Goal: Communication & Community: Answer question/provide support

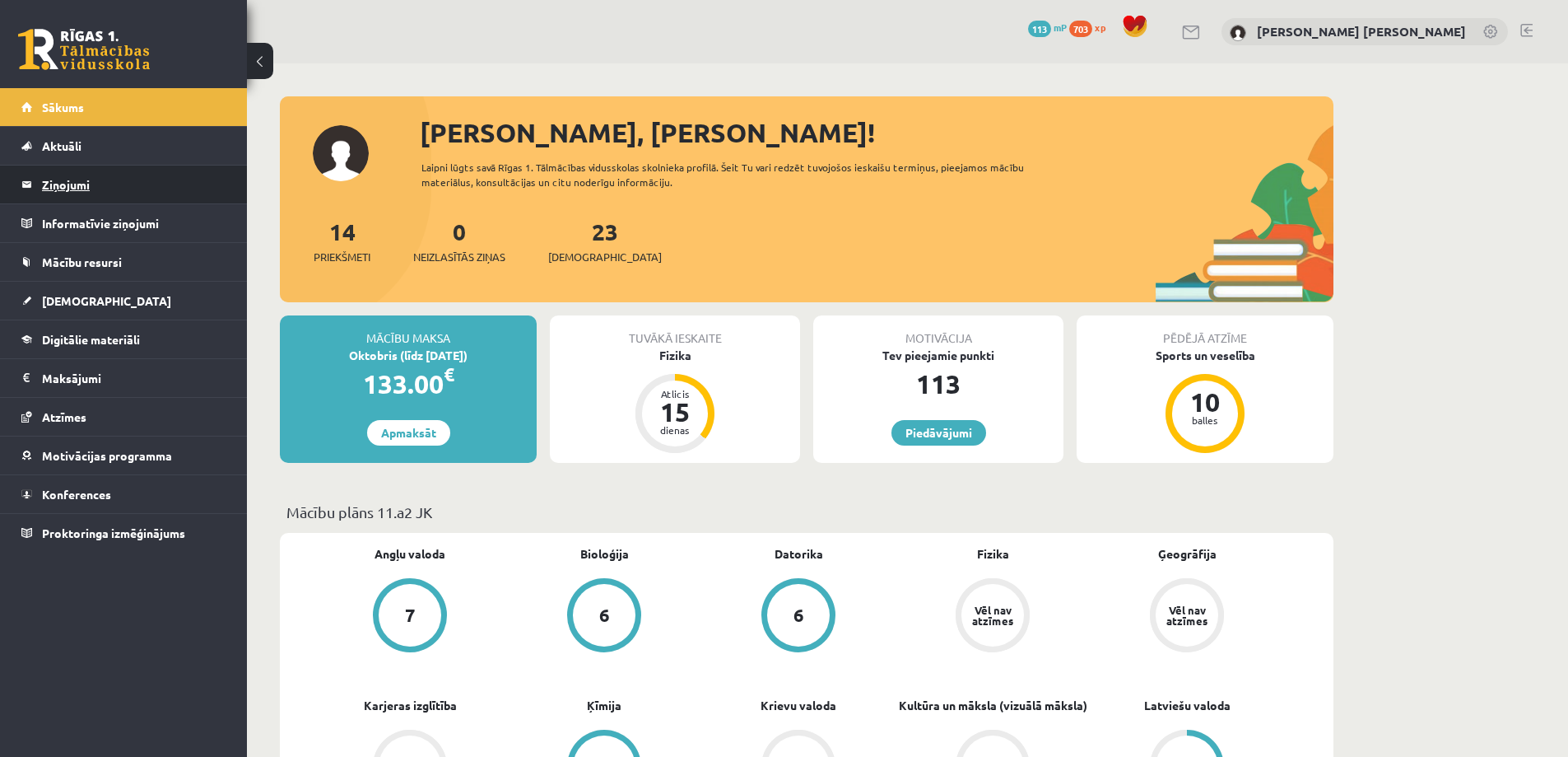
click at [82, 183] on legend "Ziņojumi 0" at bounding box center [134, 185] width 185 height 38
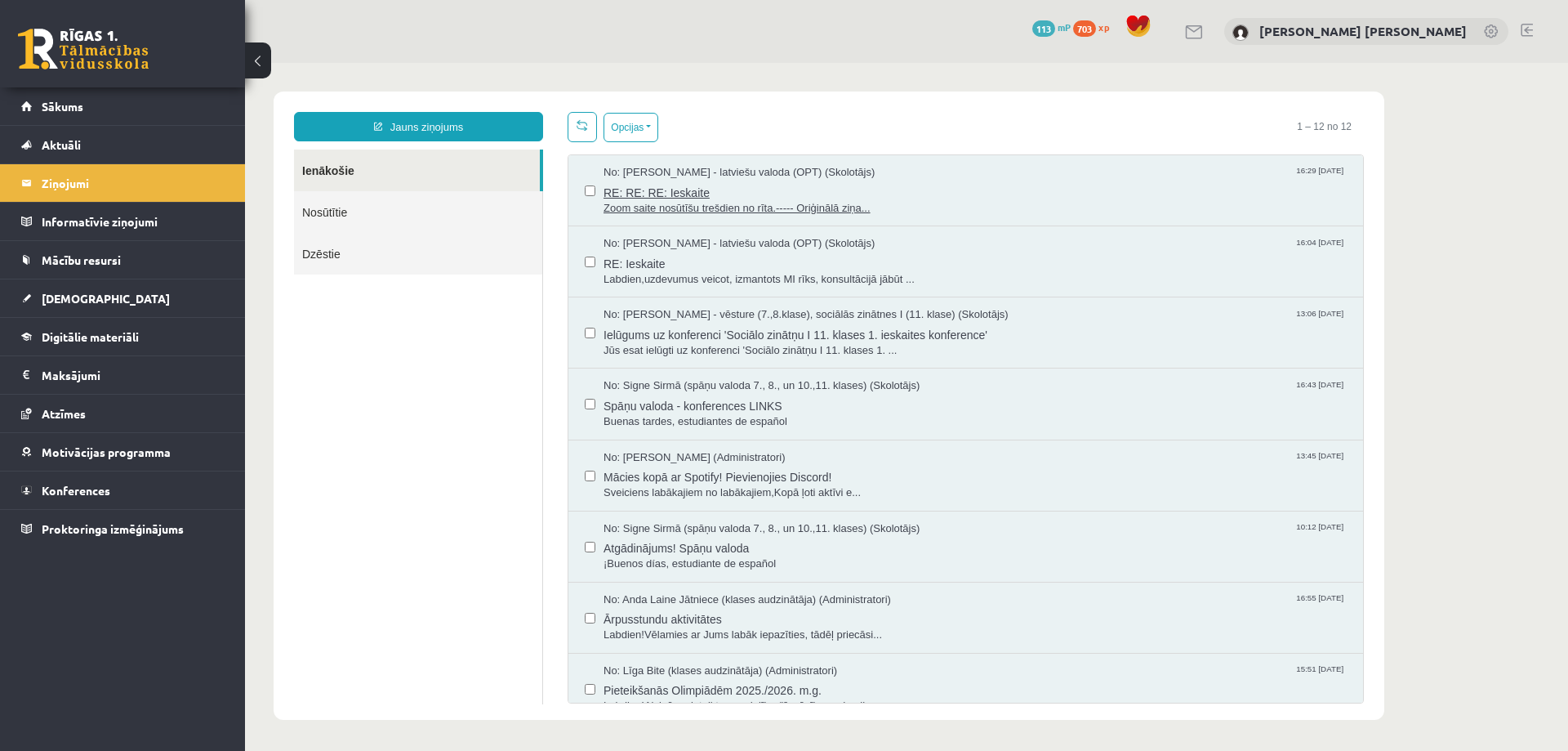
click at [682, 197] on span "RE: RE: RE: Ieskaite" at bounding box center [975, 190] width 743 height 21
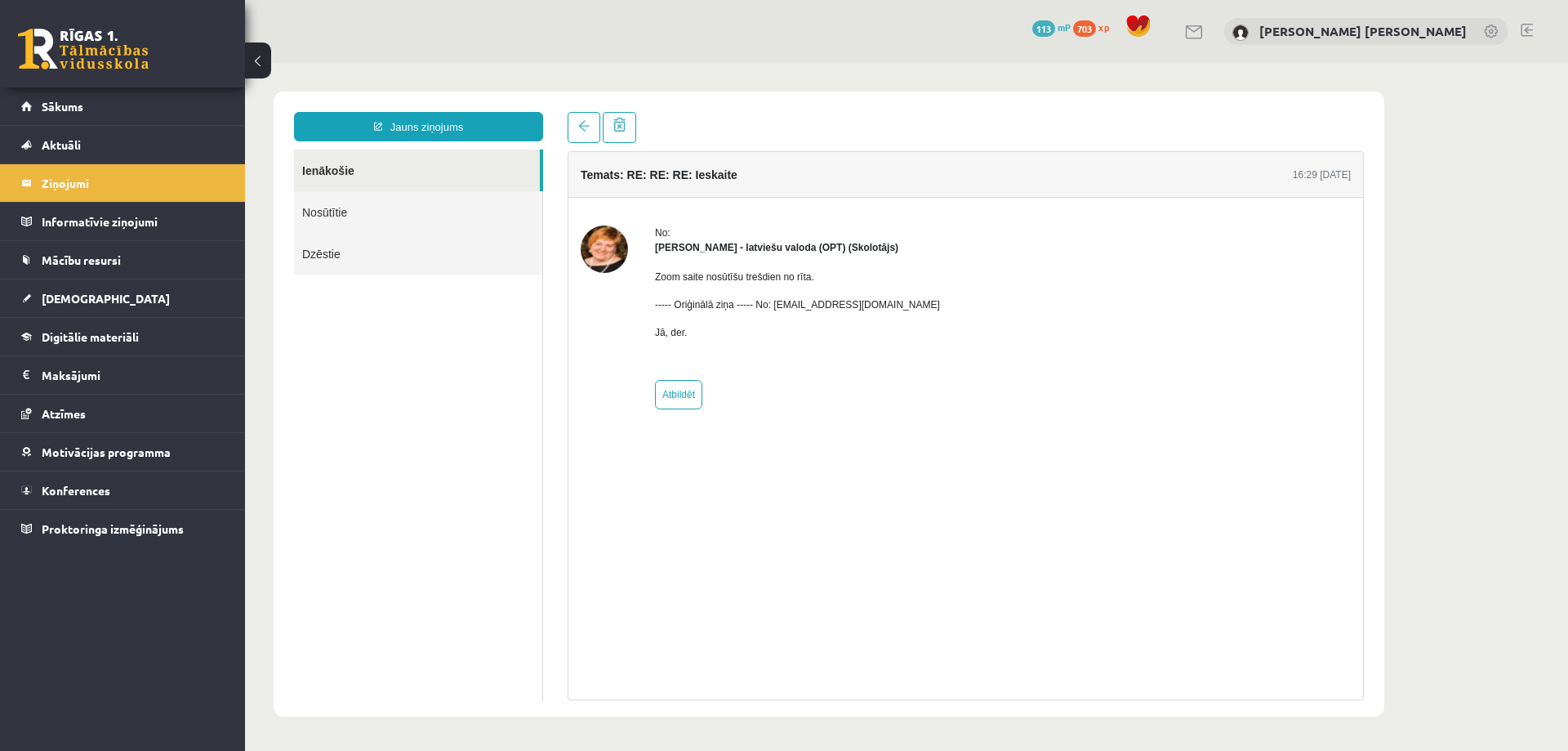
click at [255, 64] on button at bounding box center [258, 60] width 27 height 35
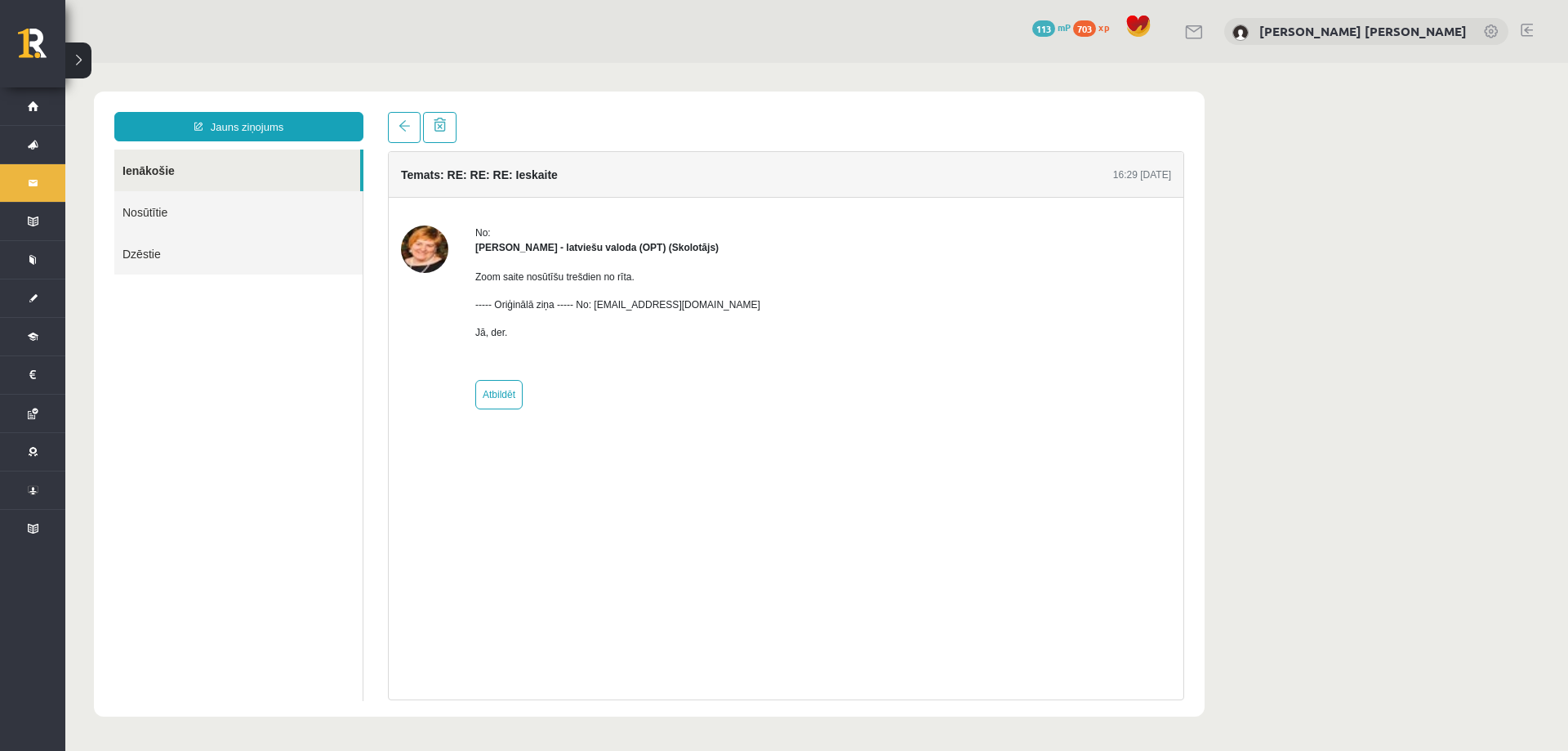
click at [73, 48] on button at bounding box center [78, 60] width 27 height 35
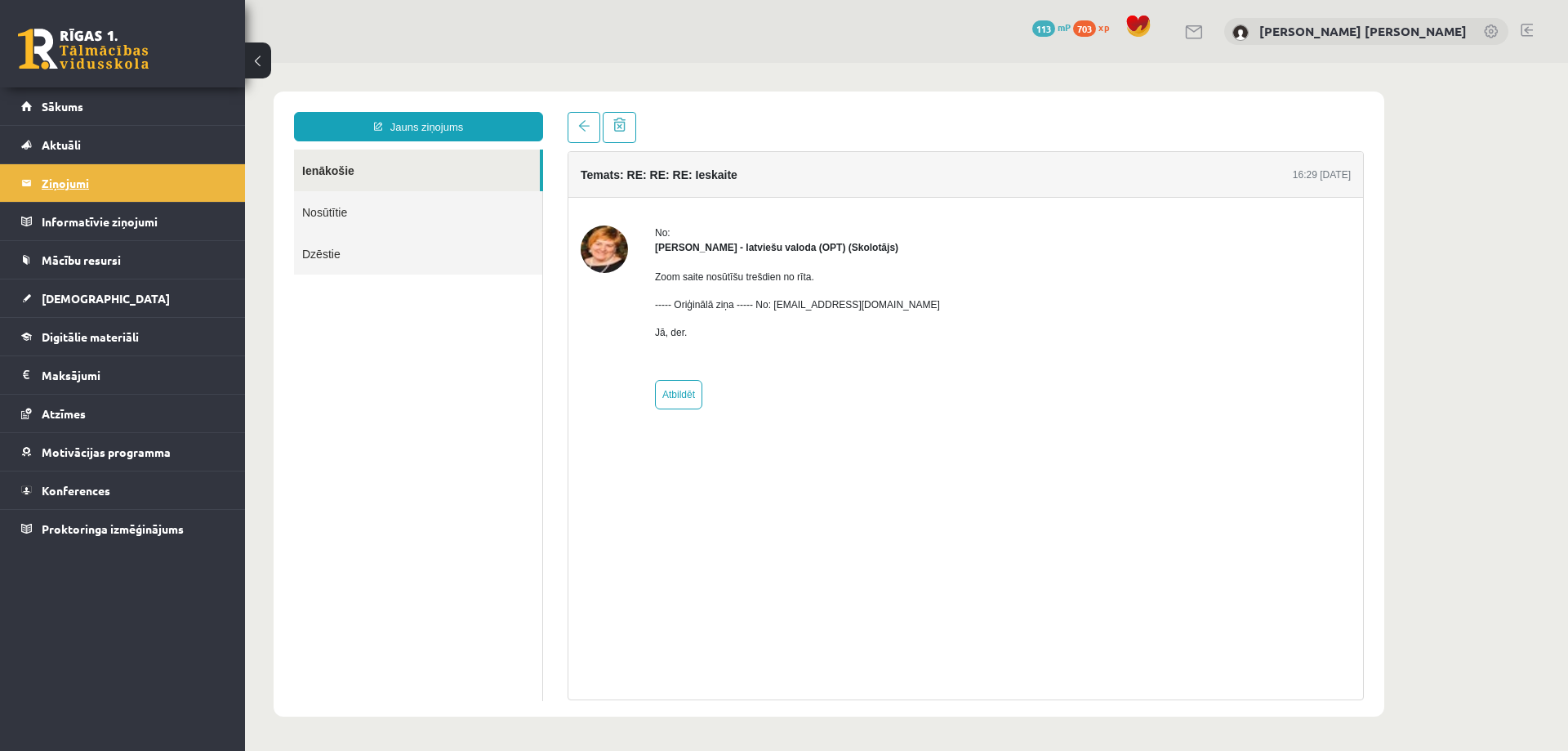
click at [107, 184] on legend "Ziņojumi 0" at bounding box center [133, 183] width 183 height 37
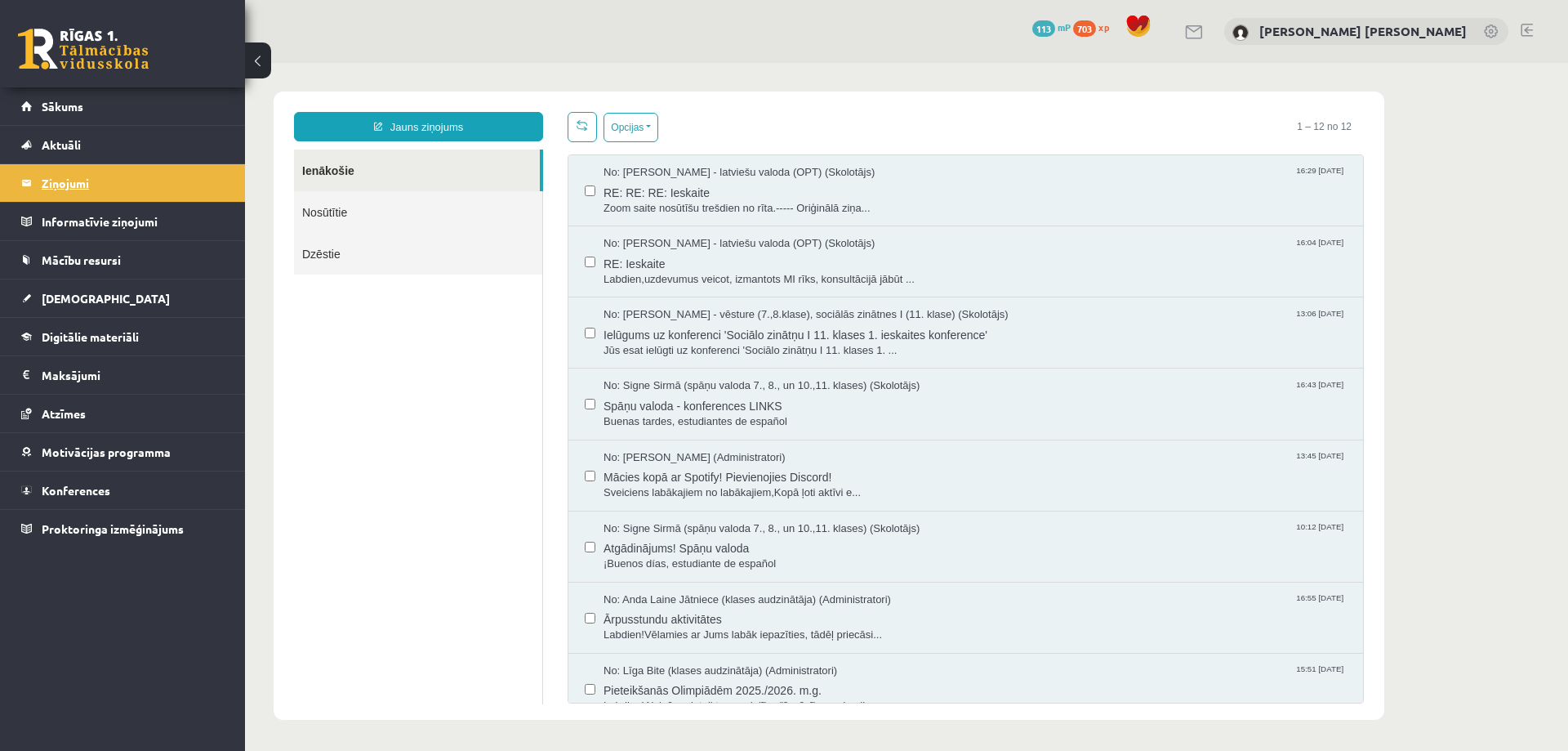
click at [141, 179] on legend "Ziņojumi 0" at bounding box center [133, 183] width 183 height 37
click at [688, 249] on span "No: [PERSON_NAME] - latviešu valoda (OPT) (Skolotājs)" at bounding box center [739, 244] width 271 height 16
